Goal: Information Seeking & Learning: Learn about a topic

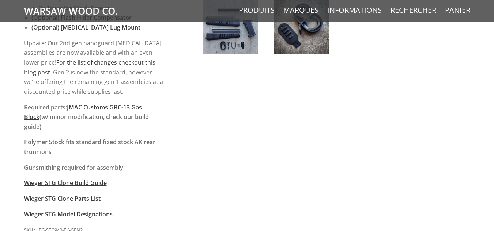
scroll to position [599, 0]
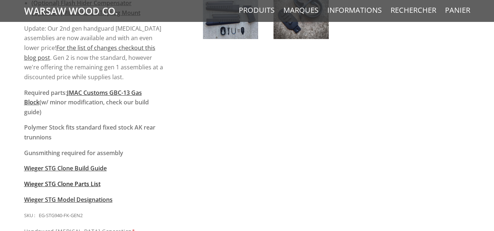
click at [79, 180] on span "Wieger STG Clone Parts List" at bounding box center [62, 184] width 76 height 8
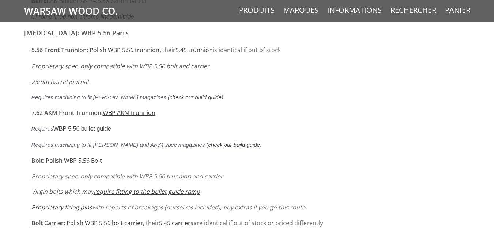
scroll to position [2624, 0]
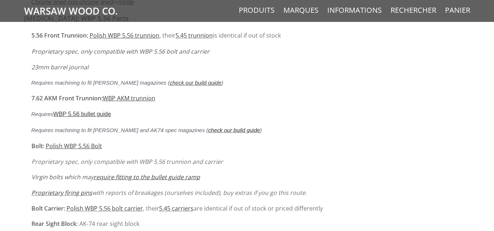
click at [208, 127] on link "check our build guide" at bounding box center [234, 130] width 52 height 6
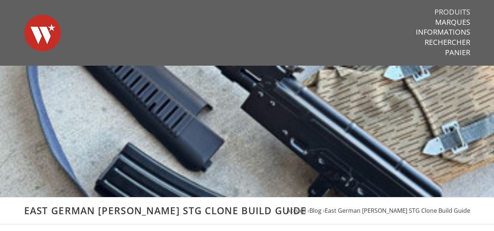
click at [462, 11] on link "Produits" at bounding box center [452, 12] width 36 height 10
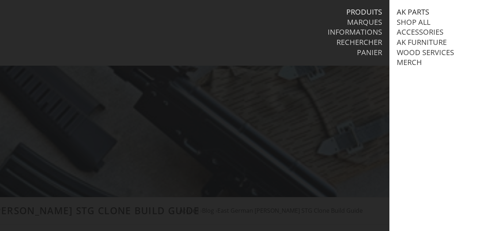
click at [420, 11] on link "AK Parts" at bounding box center [413, 12] width 33 height 10
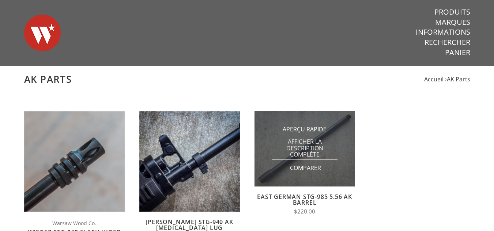
click at [315, 160] on span "Afficher la description complète" at bounding box center [305, 149] width 66 height 22
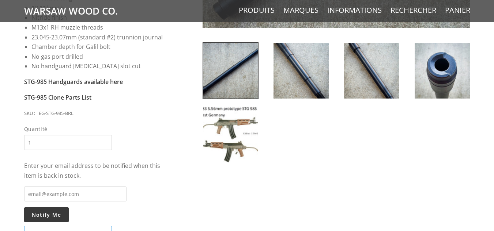
scroll to position [287, 0]
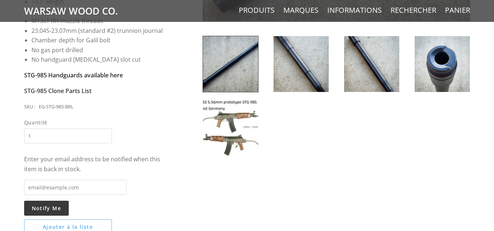
click at [110, 76] on strong "STG-985 Handguards available here" at bounding box center [73, 75] width 99 height 8
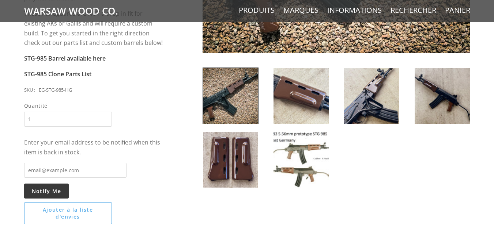
scroll to position [258, 0]
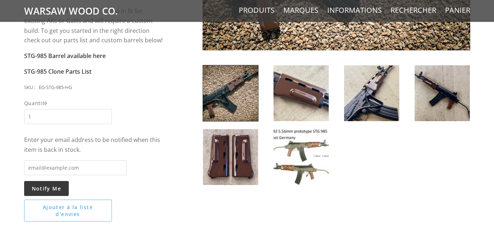
click at [317, 153] on img at bounding box center [300, 157] width 55 height 56
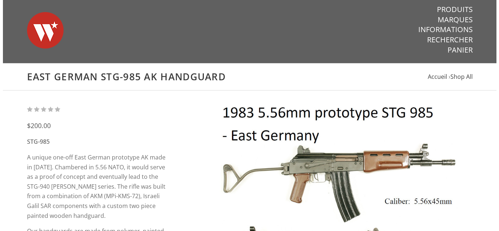
scroll to position [0, 0]
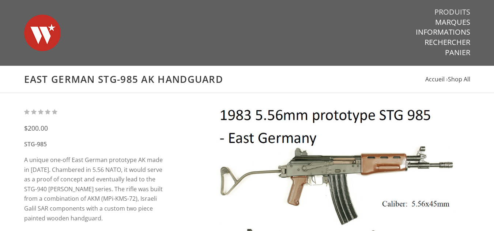
click at [446, 10] on link "Produits" at bounding box center [452, 12] width 36 height 10
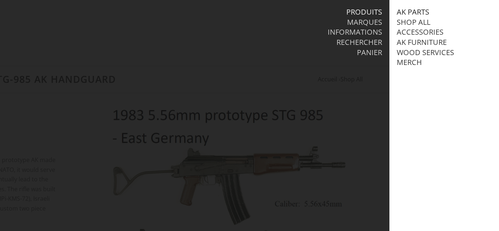
click at [422, 11] on link "AK Parts" at bounding box center [413, 12] width 33 height 10
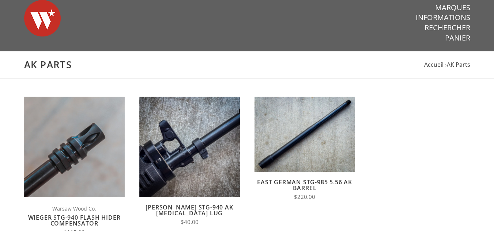
scroll to position [78, 0]
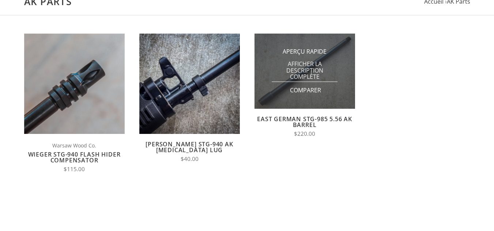
click at [306, 65] on span "Afficher la description complète" at bounding box center [305, 71] width 66 height 22
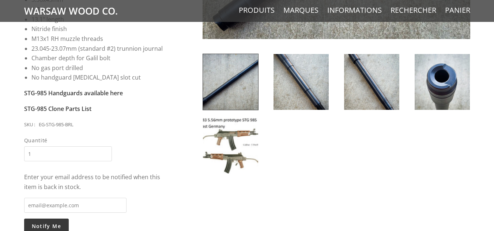
scroll to position [277, 0]
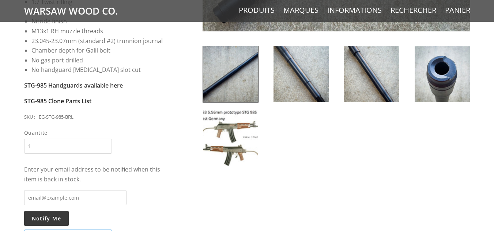
click at [71, 98] on strong "STG-985 Clone Parts List" at bounding box center [57, 101] width 67 height 8
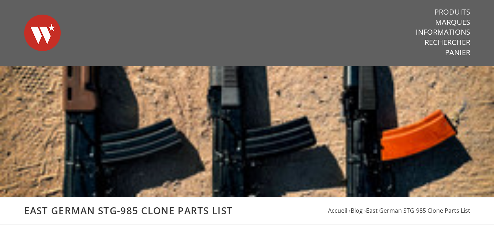
click at [450, 11] on link "Produits" at bounding box center [452, 12] width 36 height 10
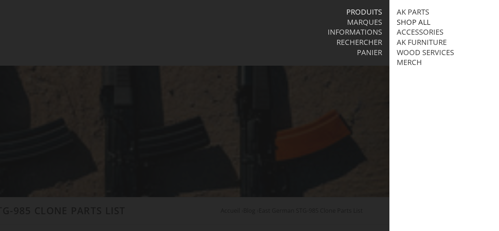
click at [419, 22] on link "Shop All" at bounding box center [414, 23] width 34 height 10
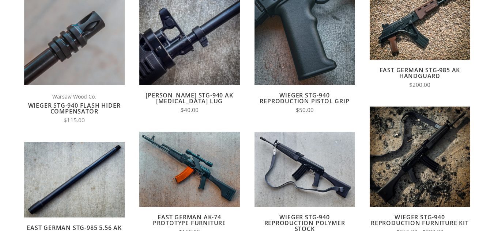
scroll to position [166, 0]
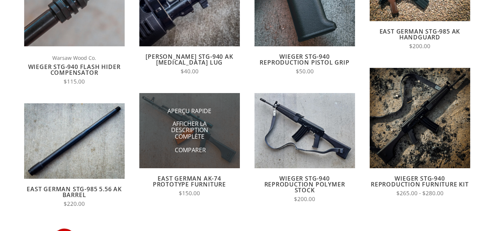
click at [152, 116] on img at bounding box center [189, 130] width 101 height 75
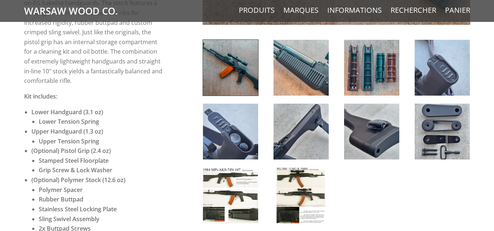
scroll to position [286, 0]
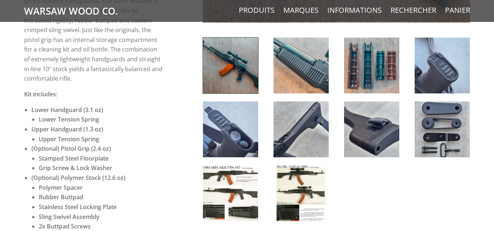
click at [219, 189] on img at bounding box center [230, 194] width 55 height 56
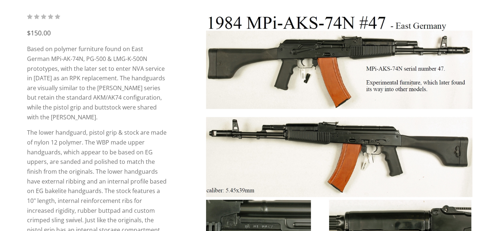
scroll to position [0, 0]
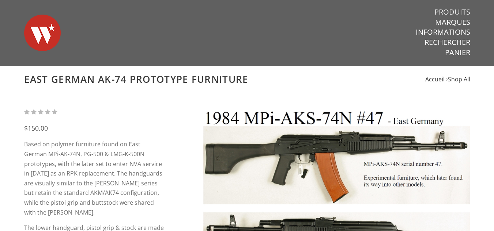
click at [460, 13] on link "Produits" at bounding box center [452, 12] width 36 height 10
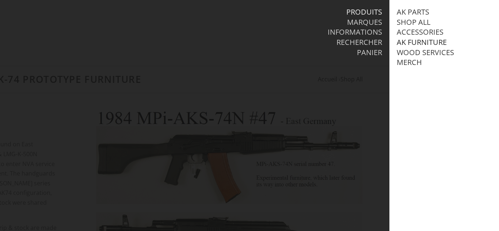
click at [411, 42] on link "AK Furniture" at bounding box center [422, 43] width 50 height 10
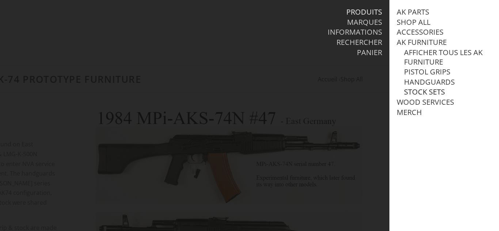
click at [418, 90] on link "Stock Sets" at bounding box center [424, 92] width 41 height 10
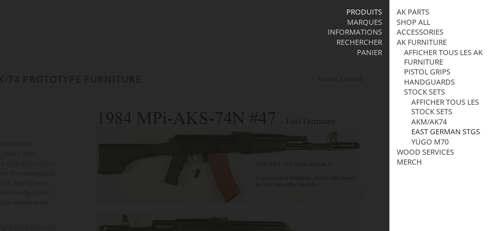
click at [422, 128] on link "East German STGs" at bounding box center [446, 132] width 69 height 10
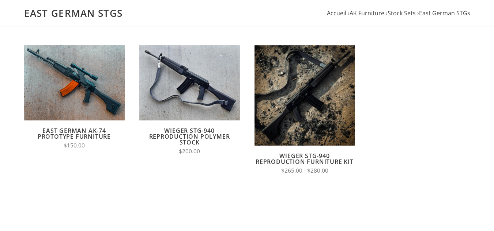
scroll to position [71, 0]
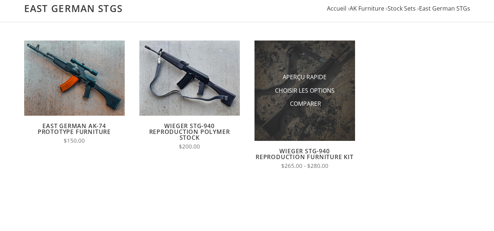
click at [310, 70] on img at bounding box center [304, 91] width 101 height 101
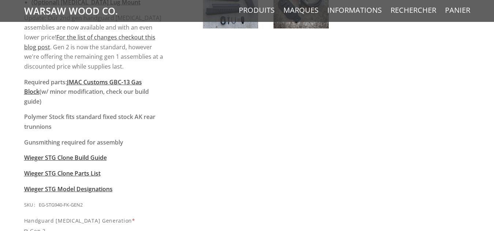
scroll to position [619, 0]
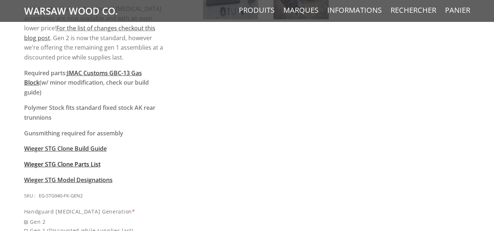
click at [76, 160] on span "Wieger STG Clone Parts List" at bounding box center [62, 164] width 76 height 8
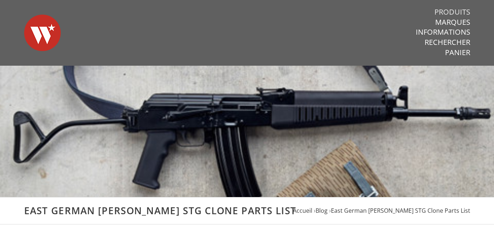
click at [449, 15] on link "Produits" at bounding box center [452, 12] width 36 height 10
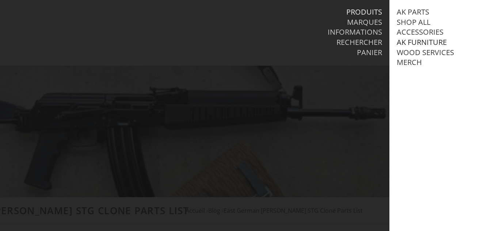
click at [413, 41] on link "AK Furniture" at bounding box center [422, 43] width 50 height 10
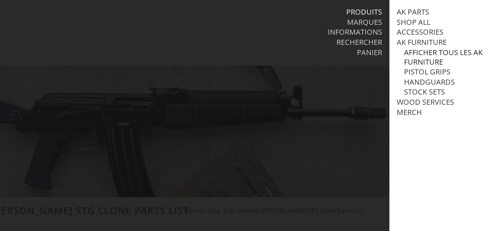
click at [416, 60] on link "Afficher tous les AK Furniture" at bounding box center [448, 57] width 88 height 19
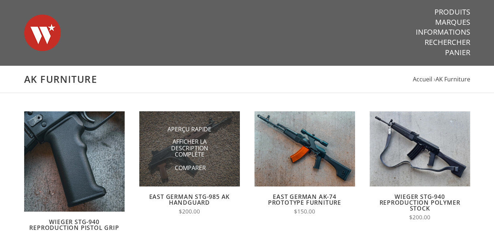
click at [198, 137] on li "Afficher la description complète" at bounding box center [189, 149] width 73 height 26
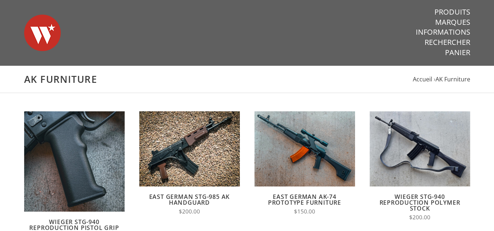
click at [190, 197] on link "East German STG-985 AK Handguard" at bounding box center [189, 200] width 81 height 14
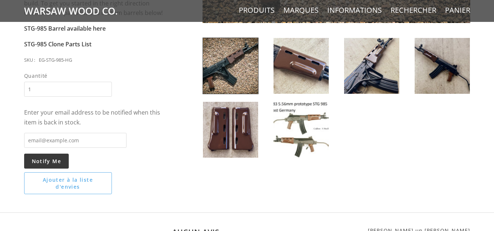
scroll to position [292, 0]
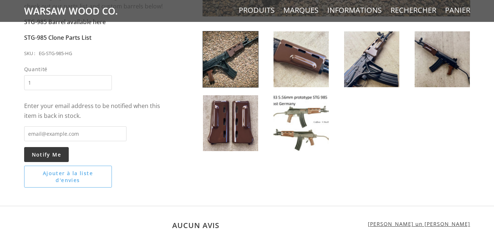
click at [292, 119] on img at bounding box center [300, 123] width 55 height 56
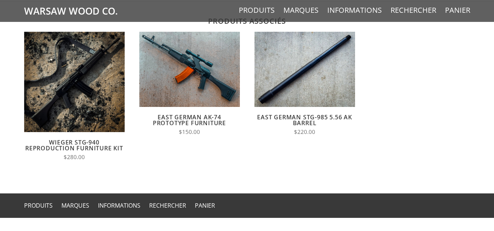
scroll to position [530, 0]
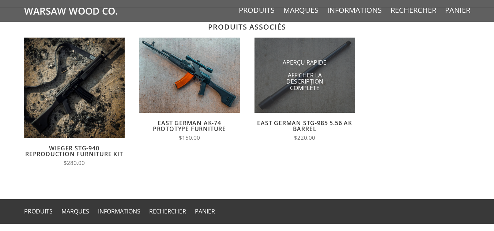
click at [269, 57] on li "Aperçu rapide" at bounding box center [304, 63] width 73 height 14
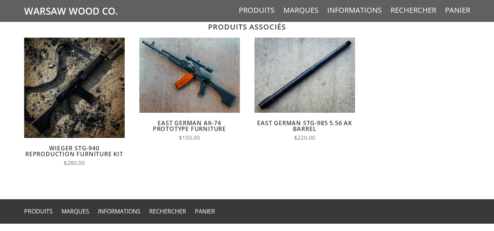
click at [298, 122] on link "East German STG-985 5.56 AK Barrel" at bounding box center [304, 126] width 95 height 14
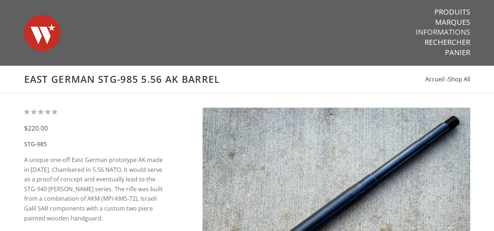
click at [439, 29] on link "Informations" at bounding box center [443, 32] width 54 height 10
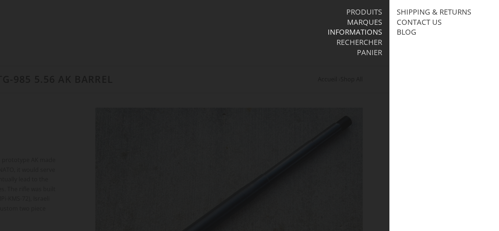
click at [367, 22] on link "Marques" at bounding box center [364, 23] width 35 height 10
click at [371, 10] on link "Produits" at bounding box center [365, 12] width 36 height 10
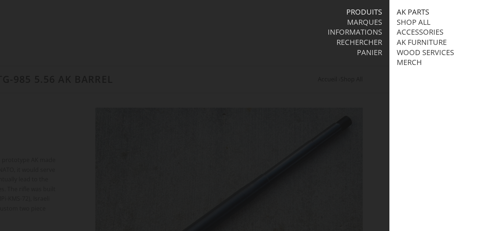
click at [407, 13] on link "AK Parts" at bounding box center [413, 12] width 33 height 10
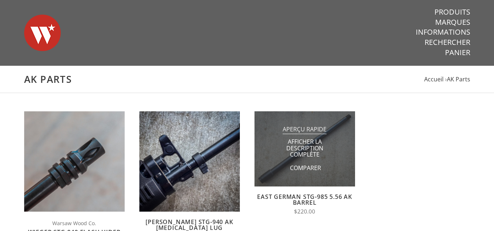
click at [311, 130] on span "Aperçu rapide" at bounding box center [305, 129] width 44 height 9
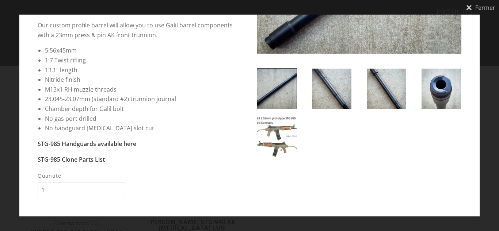
scroll to position [140, 0]
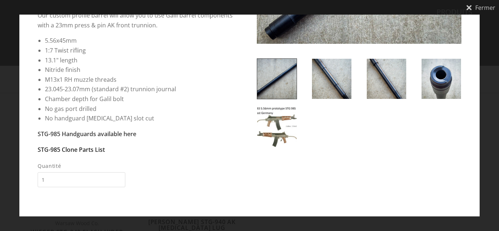
click at [91, 154] on strong "STG-985 Clone Parts List" at bounding box center [71, 150] width 67 height 8
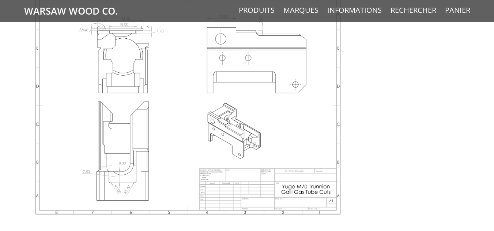
scroll to position [1369, 0]
